Goal: Check status

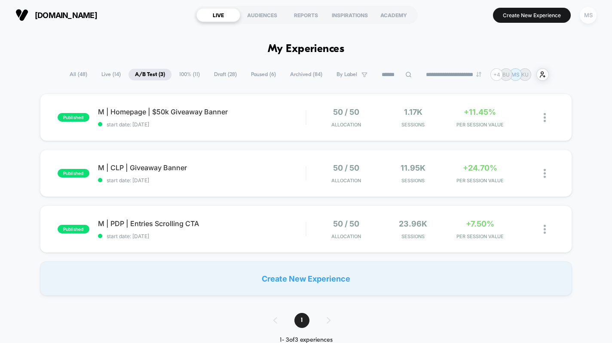
click at [589, 20] on div "MS" at bounding box center [588, 15] width 17 height 17
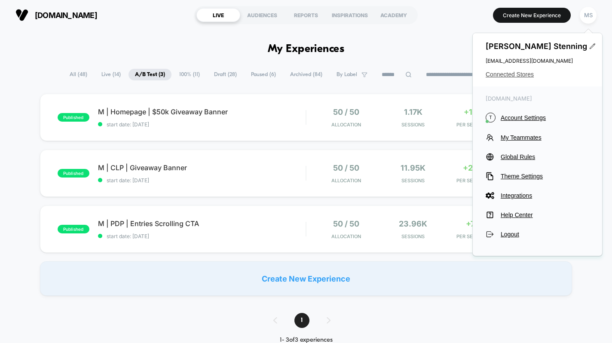
click at [517, 74] on span "Connected Stores" at bounding box center [537, 74] width 104 height 7
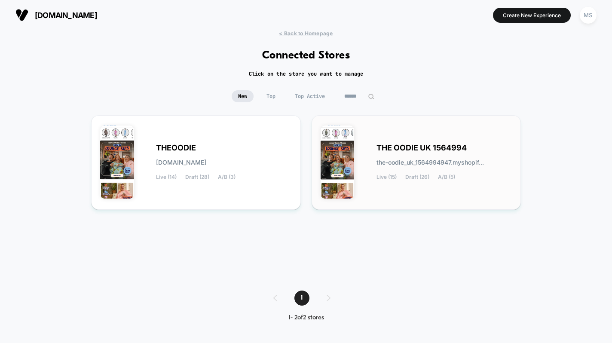
click at [396, 161] on span "the-oodie_uk_1564994947.myshopif..." at bounding box center [429, 162] width 107 height 6
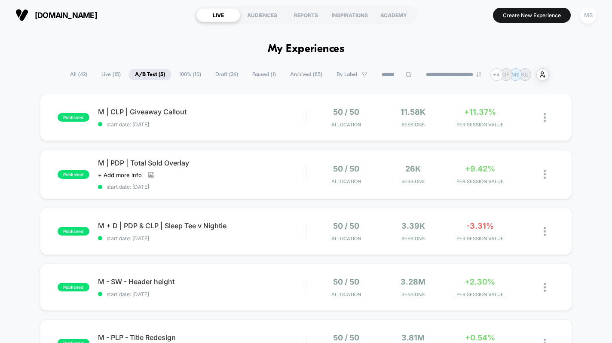
click at [588, 16] on div "MS" at bounding box center [588, 15] width 17 height 17
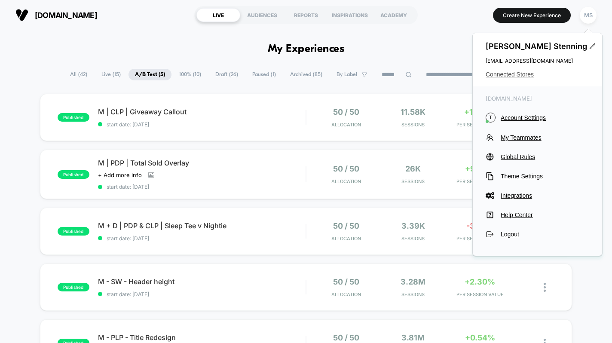
click at [511, 76] on span "Connected Stores" at bounding box center [537, 74] width 104 height 7
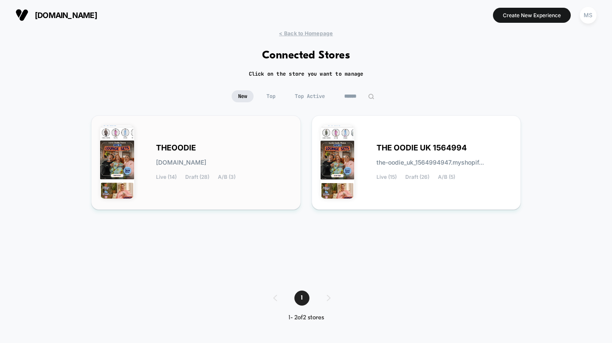
click at [232, 149] on div "THEOODIE theoodie.myshopify.com Live (14) Draft (28) A/B (3)" at bounding box center [224, 162] width 136 height 35
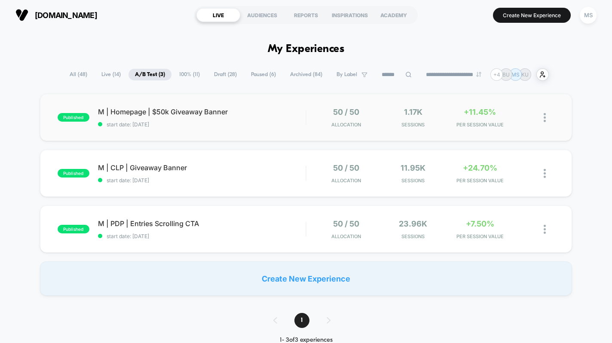
click at [184, 116] on div "M | Homepage | $50k Giveaway Banner start date: 09/10/2025" at bounding box center [202, 117] width 208 height 20
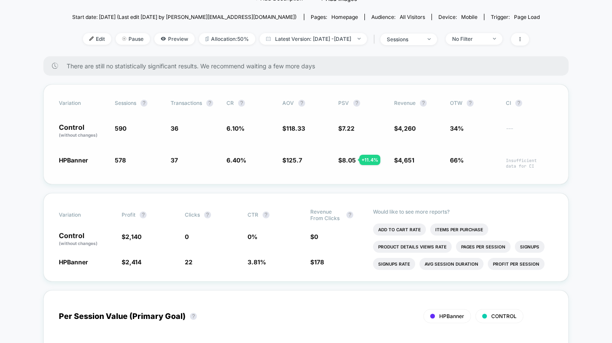
scroll to position [103, 0]
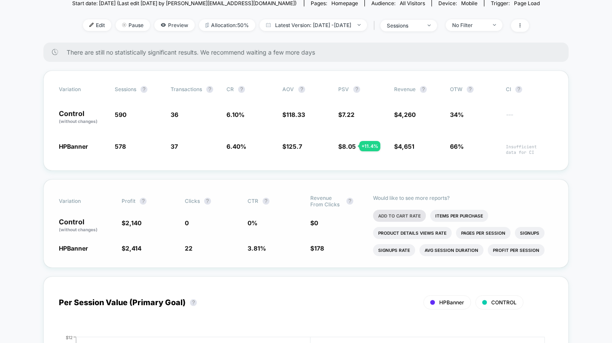
click at [393, 217] on li "Add To Cart Rate" at bounding box center [399, 216] width 53 height 12
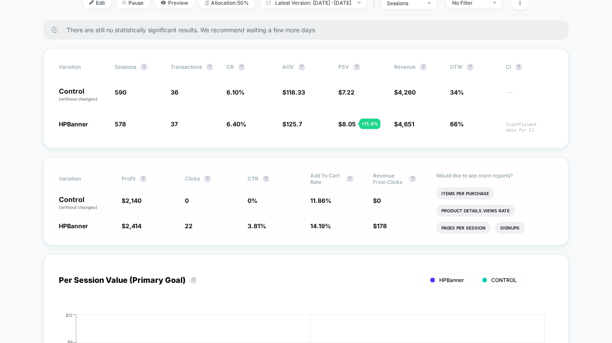
scroll to position [0, 0]
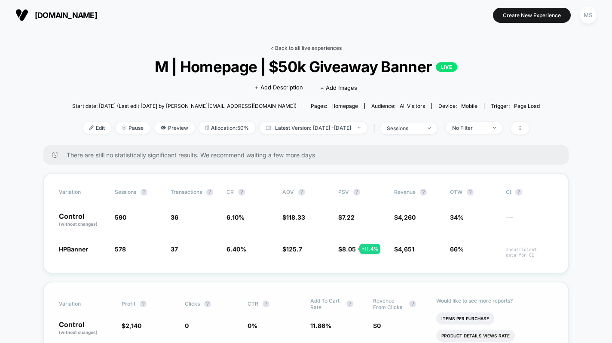
click at [299, 46] on link "< Back to all live experiences" at bounding box center [305, 48] width 71 height 6
